Goal: Task Accomplishment & Management: Manage account settings

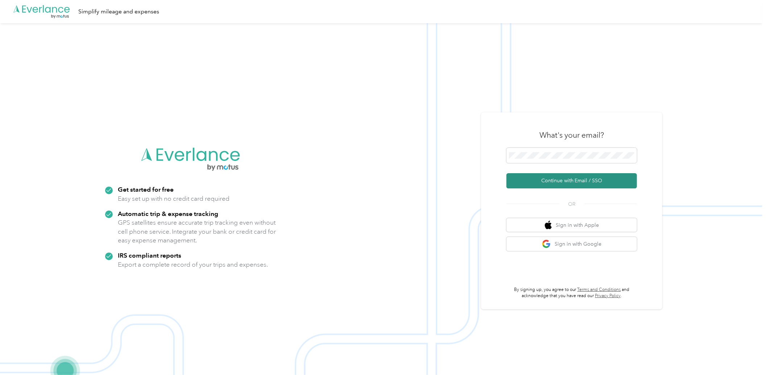
click at [561, 183] on button "Continue with Email / SSO" at bounding box center [571, 180] width 131 height 15
